Goal: Task Accomplishment & Management: Complete application form

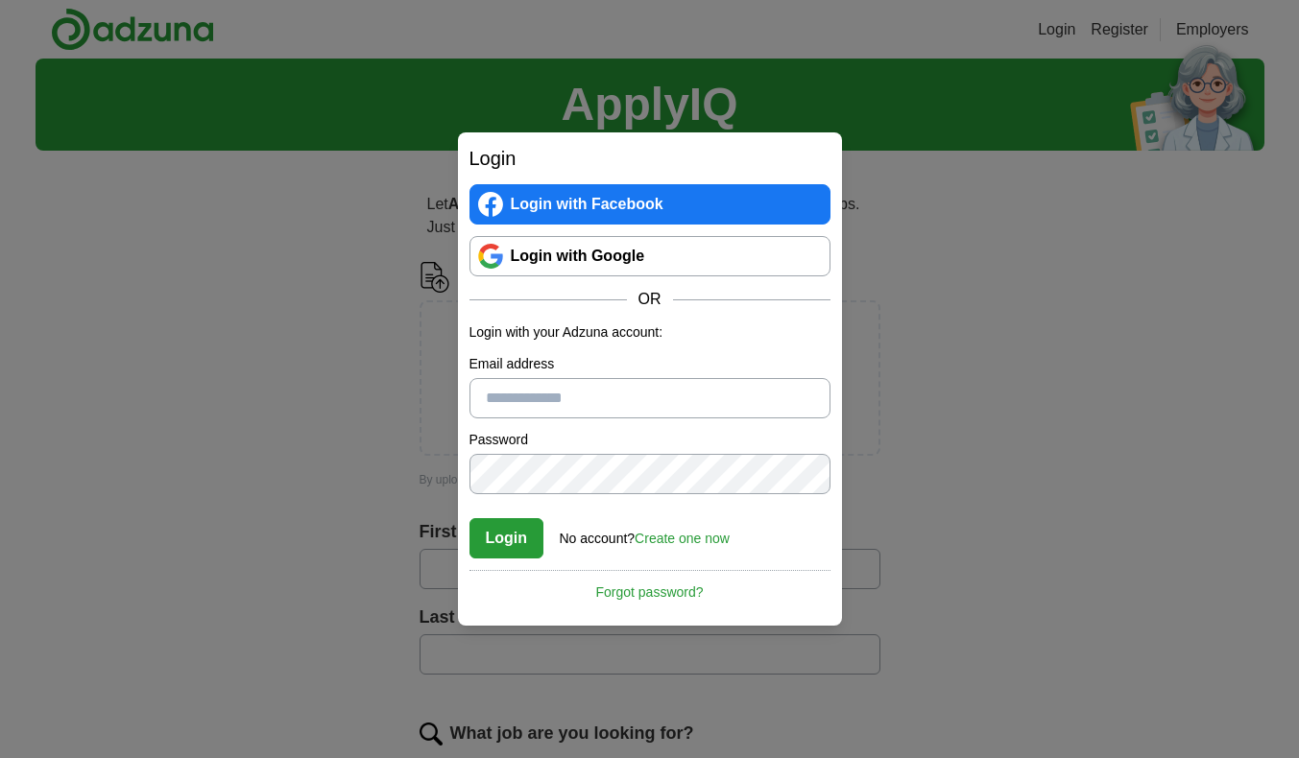
type input "**********"
click at [513, 544] on button "Login" at bounding box center [506, 538] width 75 height 40
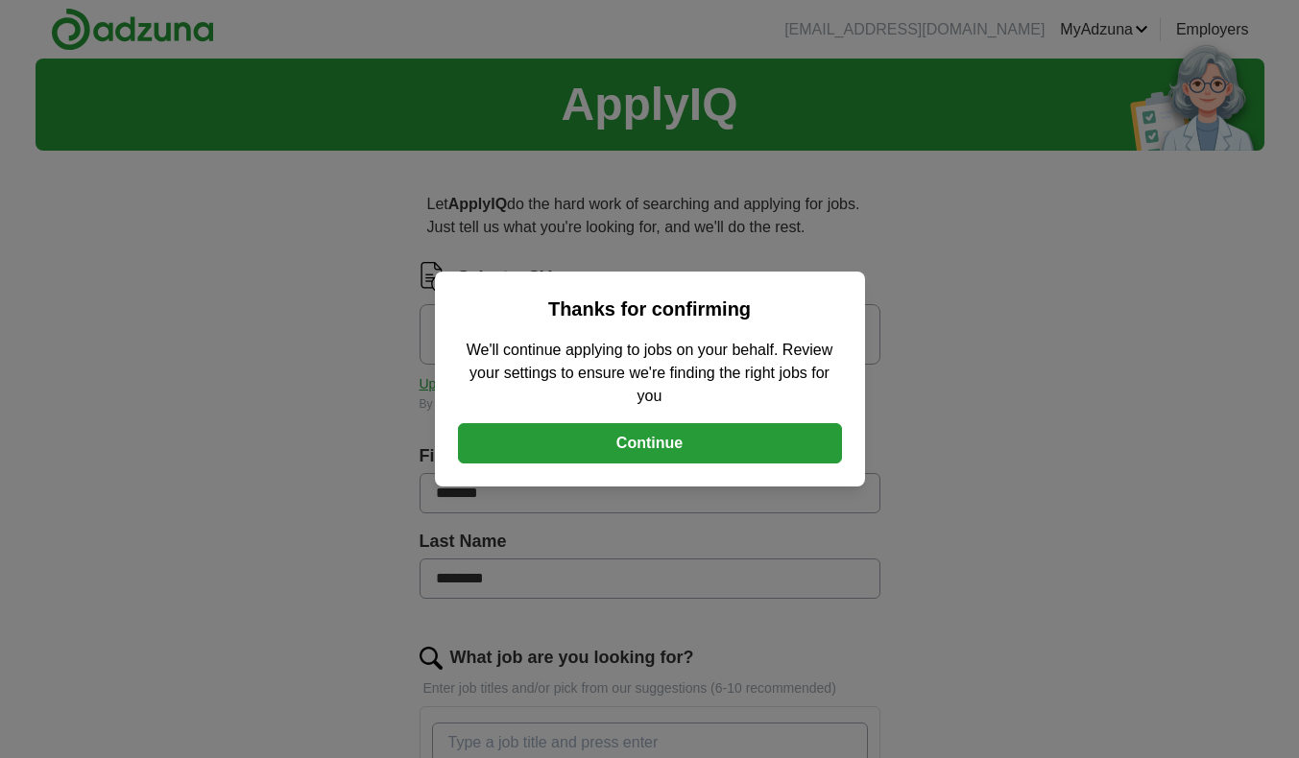
click at [619, 448] on button "Continue" at bounding box center [650, 443] width 384 height 40
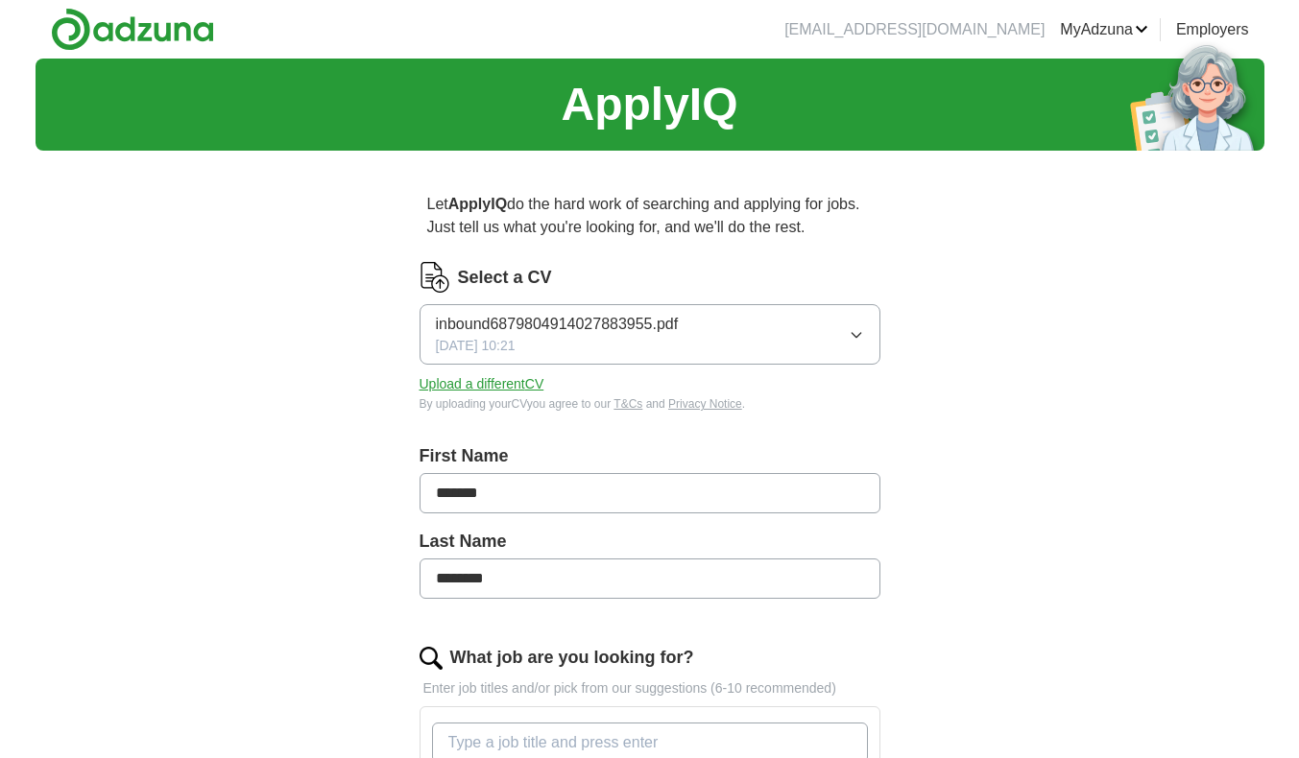
click at [830, 333] on button "inbound6879804914027883955.pdf [DATE] 10:21" at bounding box center [649, 334] width 461 height 60
click at [453, 385] on button "Upload a different CV" at bounding box center [481, 384] width 125 height 20
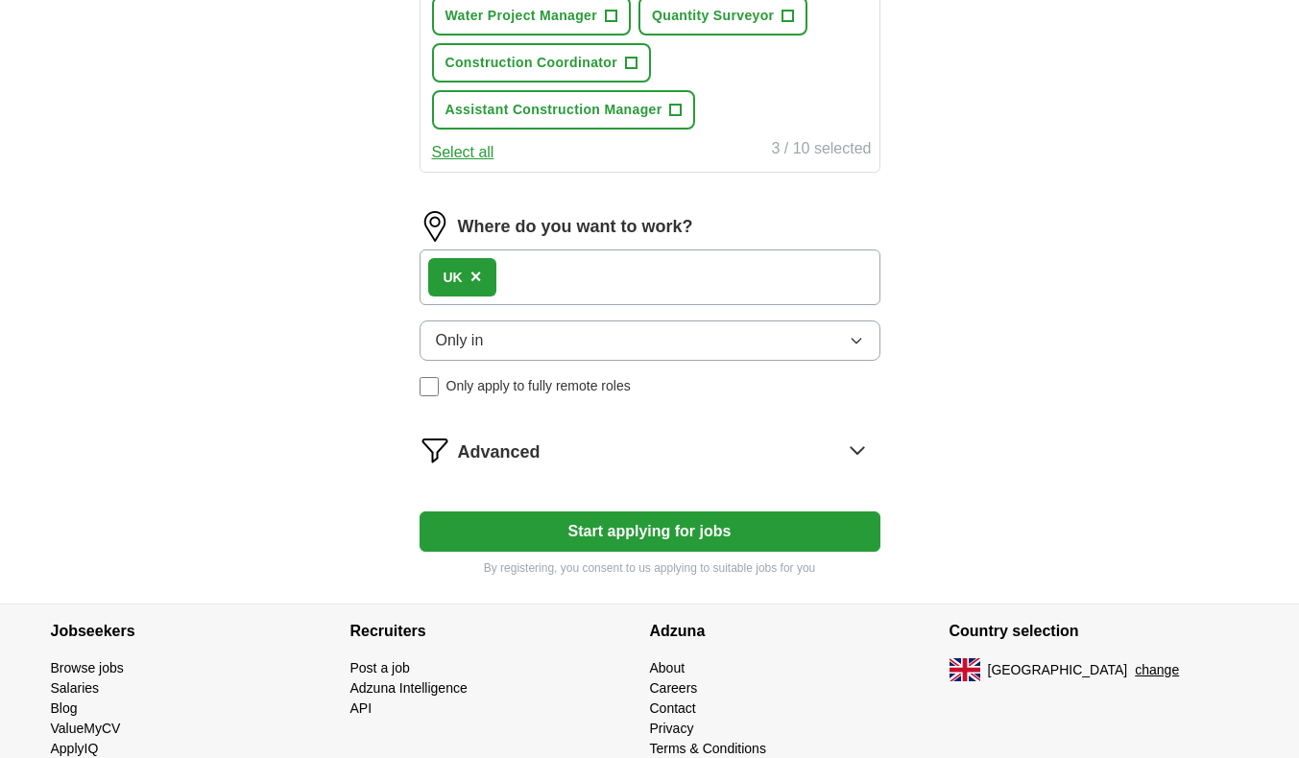
scroll to position [1069, 0]
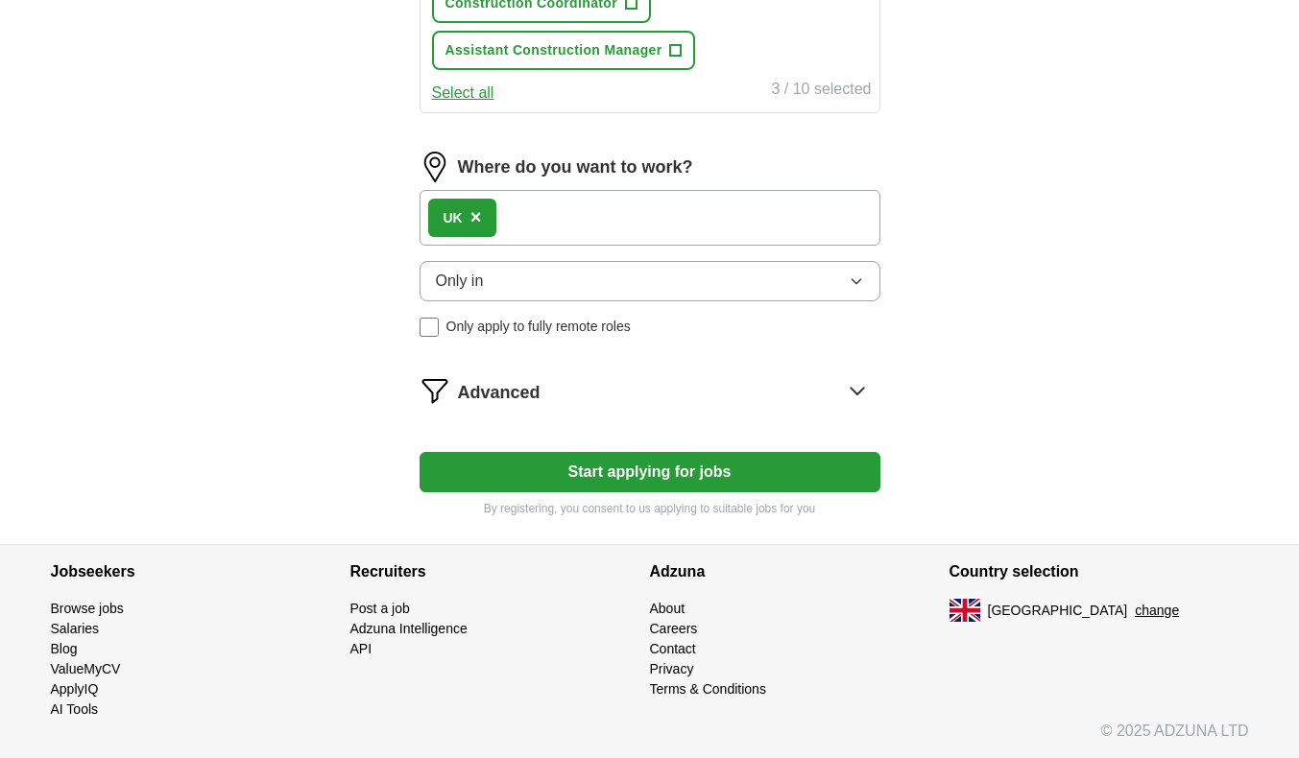
click at [586, 209] on div "UK ×" at bounding box center [649, 218] width 461 height 56
click at [559, 276] on button "Only in" at bounding box center [649, 281] width 461 height 40
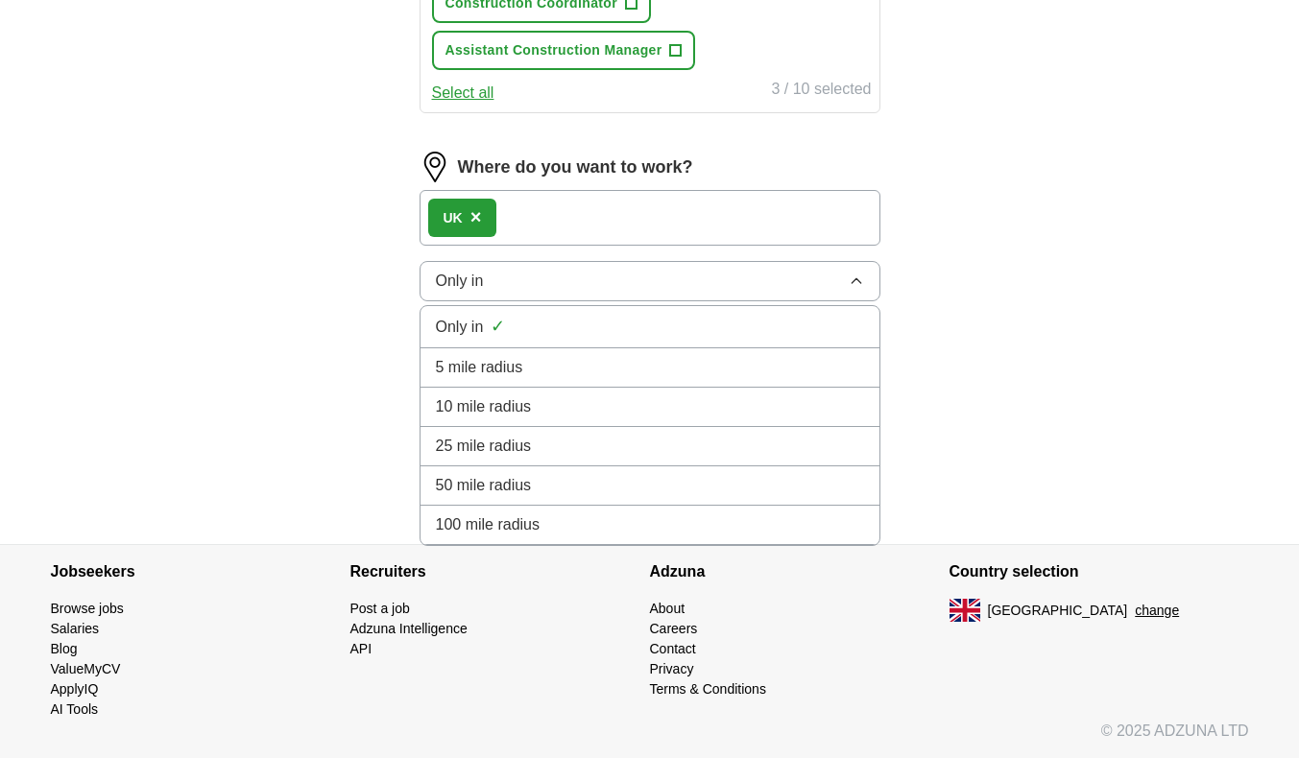
click at [540, 227] on div "UK ×" at bounding box center [649, 218] width 461 height 56
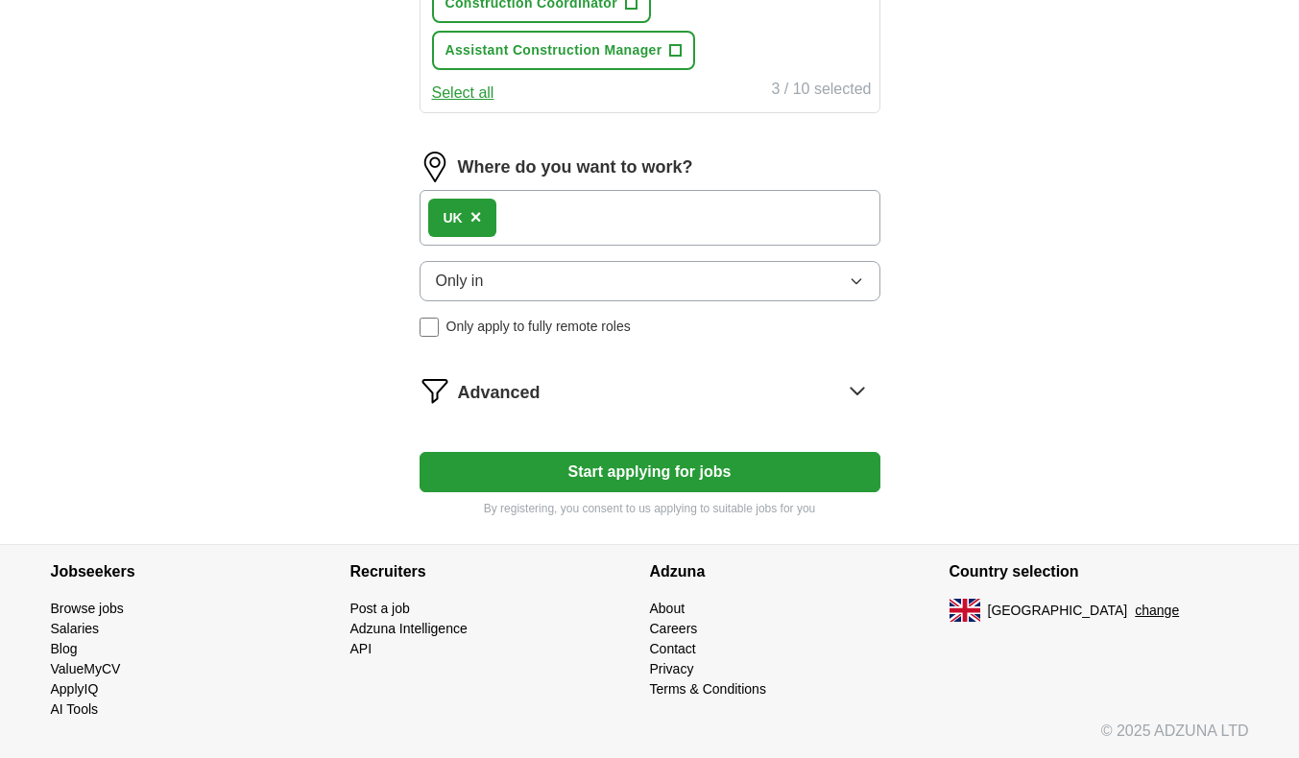
click at [478, 216] on span "×" at bounding box center [476, 216] width 12 height 21
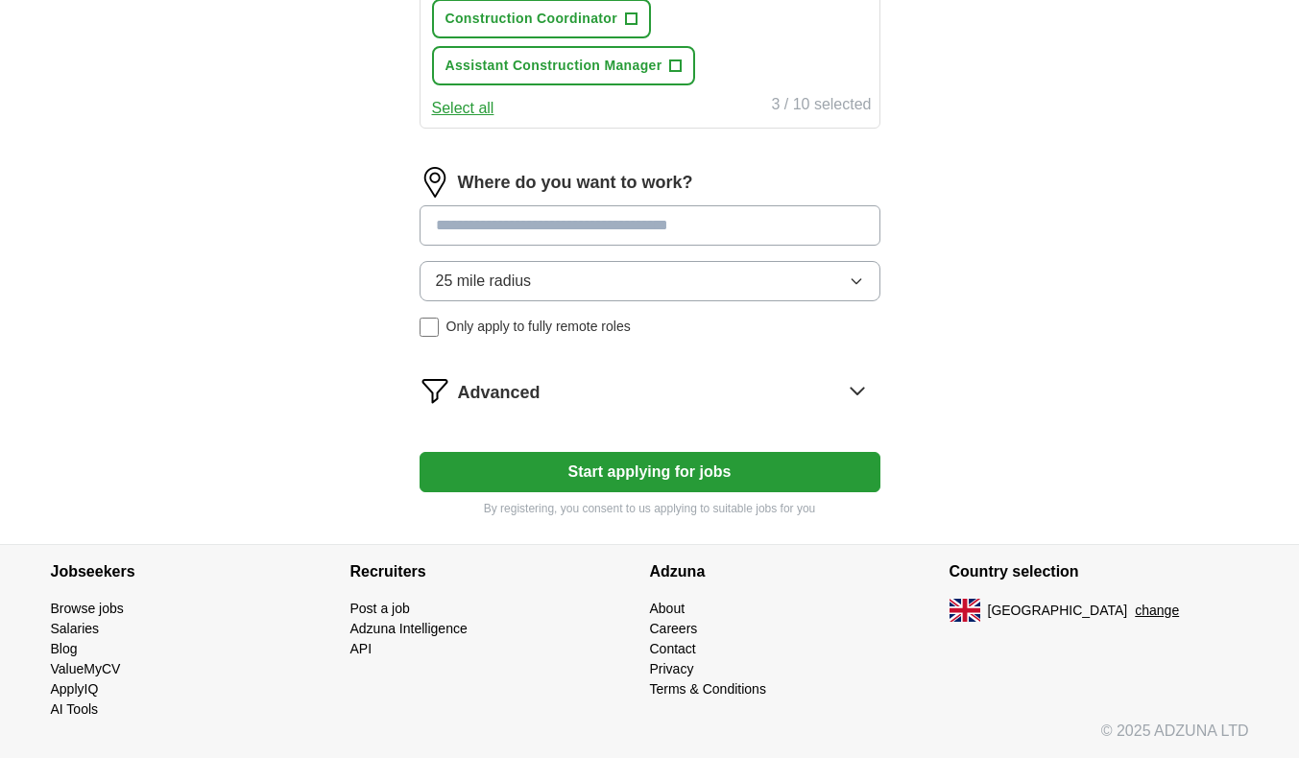
scroll to position [1054, 0]
click at [513, 232] on input at bounding box center [649, 225] width 461 height 40
type input "*"
click at [543, 228] on input at bounding box center [649, 225] width 461 height 40
type input "**"
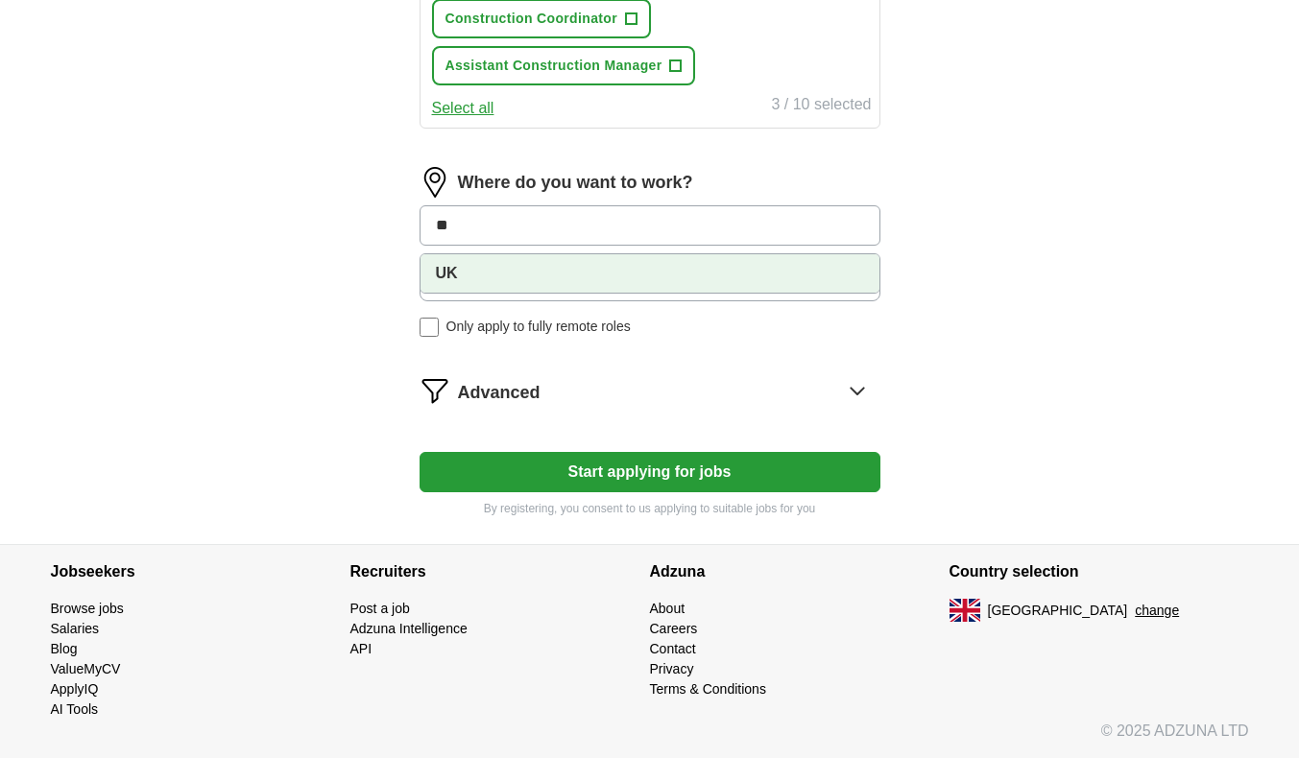
click at [552, 267] on li "UK" at bounding box center [649, 273] width 459 height 38
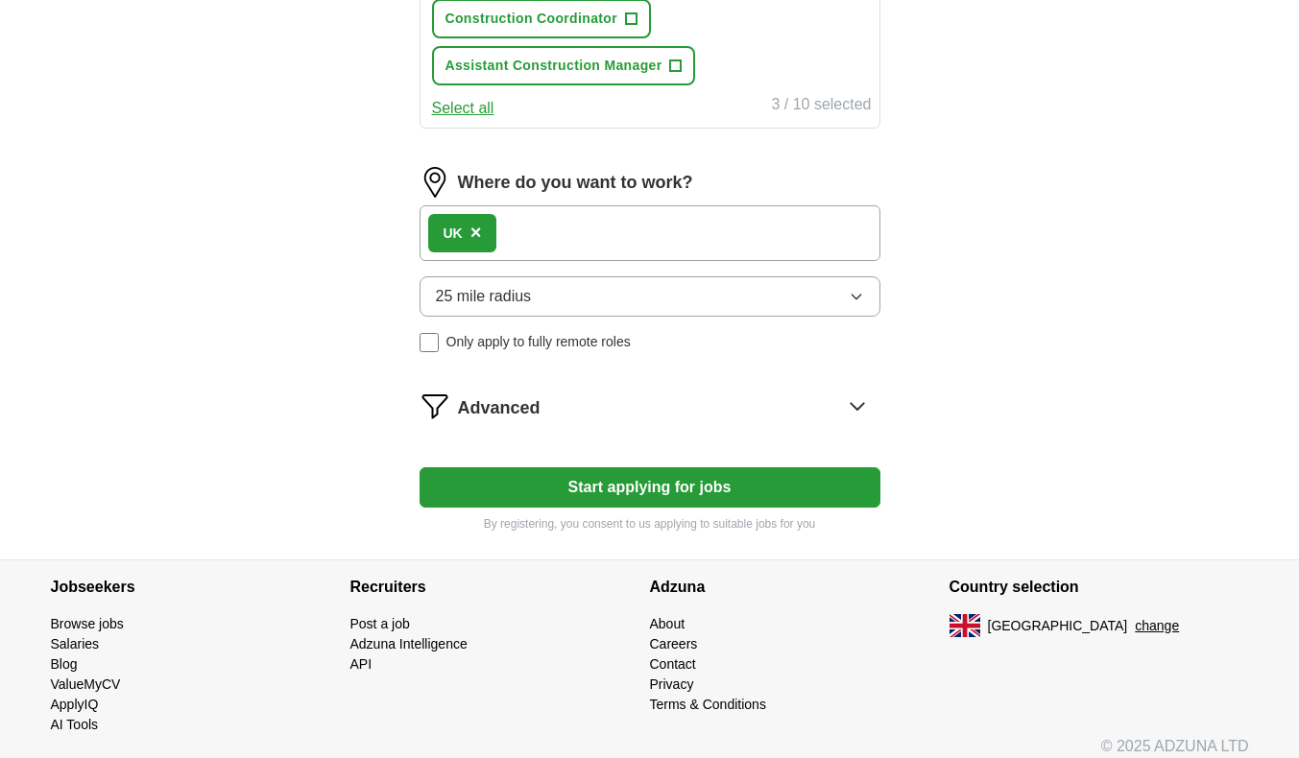
click at [561, 221] on div "UK ×" at bounding box center [649, 233] width 461 height 56
click at [569, 232] on div "UK ×" at bounding box center [649, 233] width 461 height 56
click at [590, 299] on button "25 mile radius" at bounding box center [649, 296] width 461 height 40
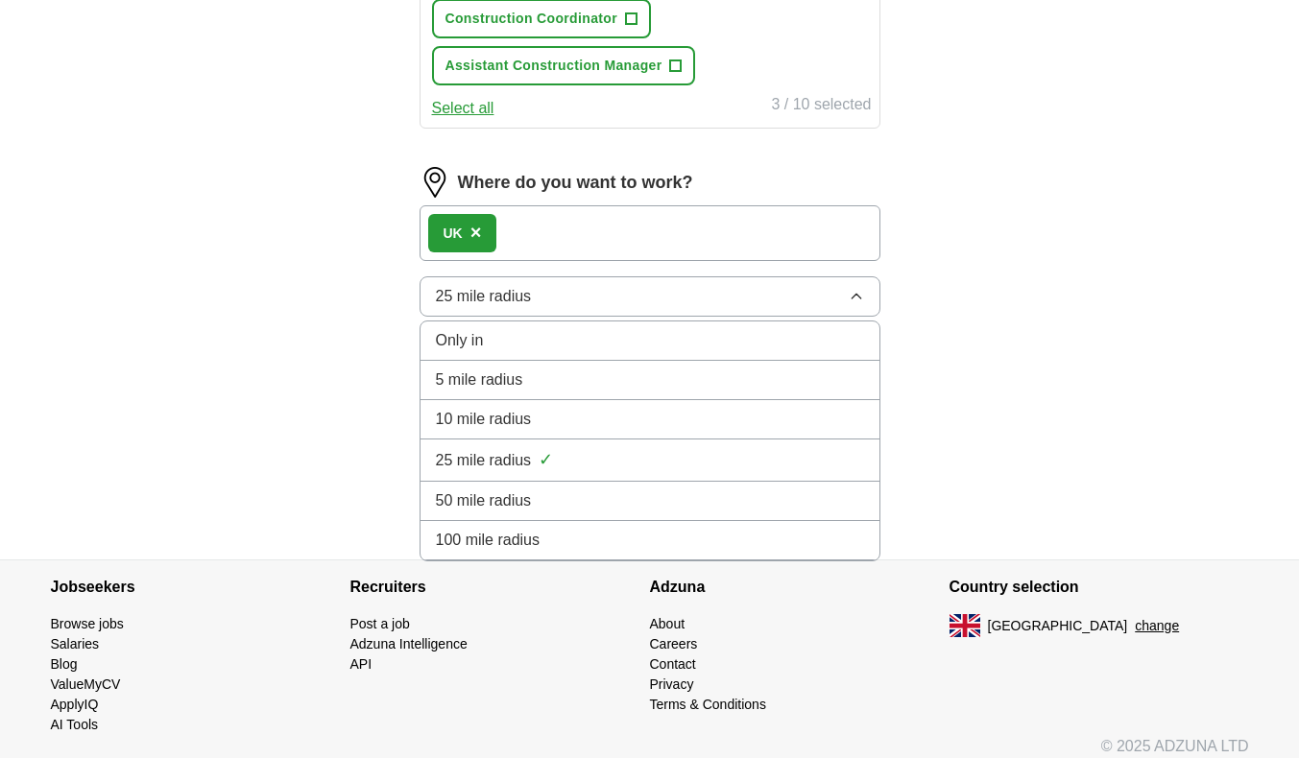
click at [588, 337] on div "Only in" at bounding box center [650, 340] width 428 height 23
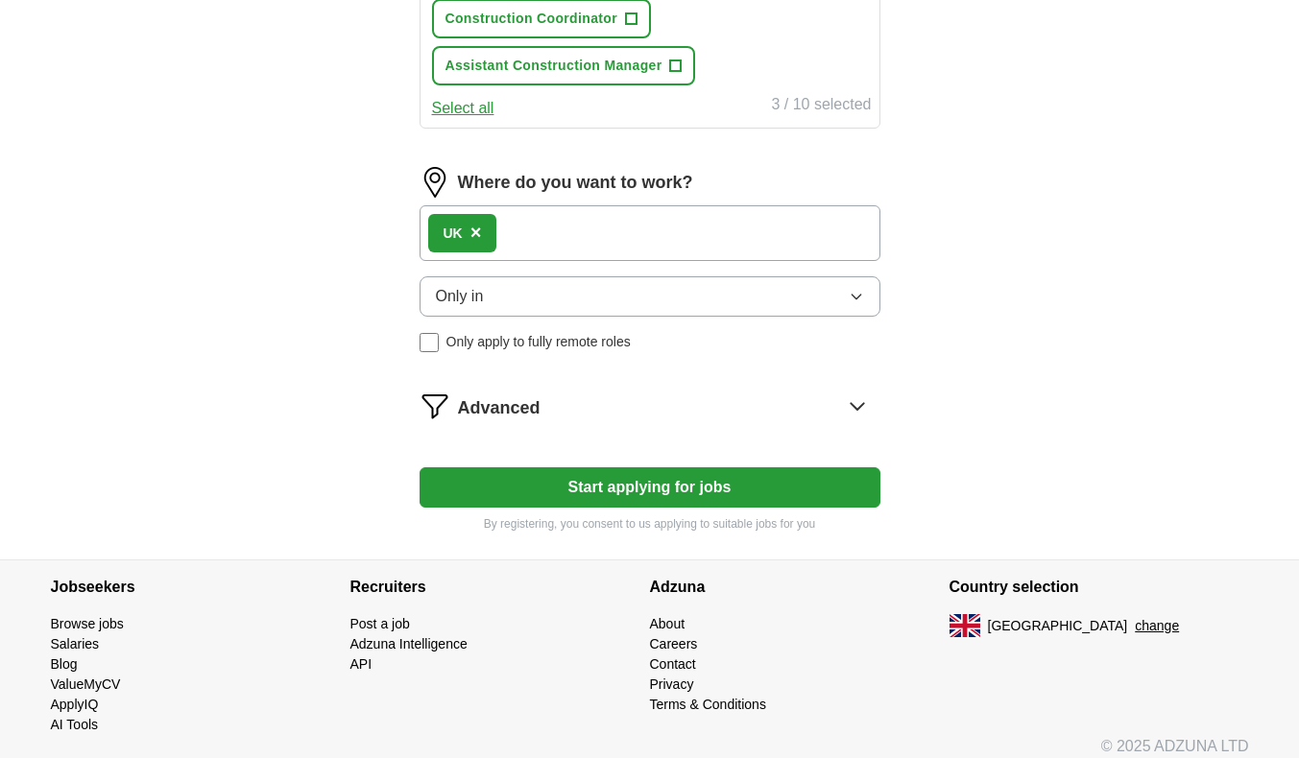
click at [723, 482] on button "Start applying for jobs" at bounding box center [649, 487] width 461 height 40
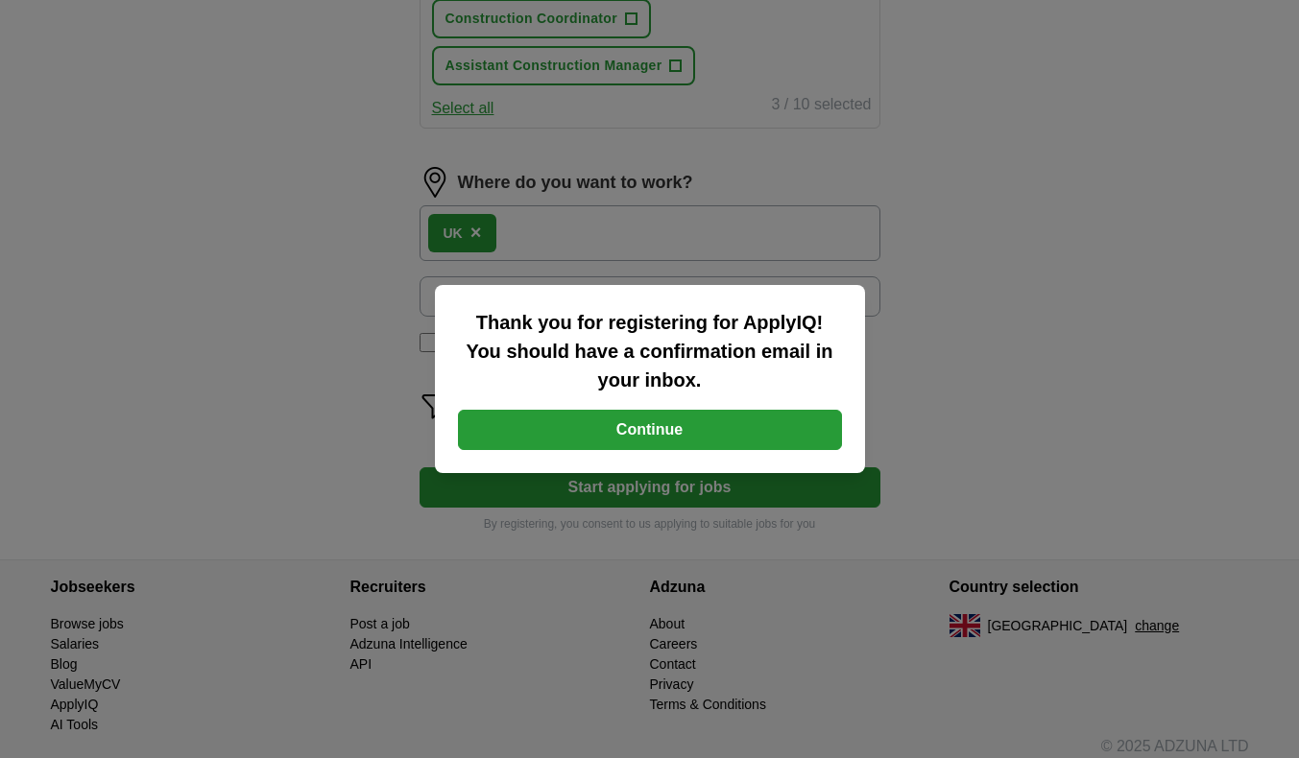
click at [688, 431] on button "Continue" at bounding box center [650, 430] width 384 height 40
